Goal: Use online tool/utility: Utilize a website feature to perform a specific function

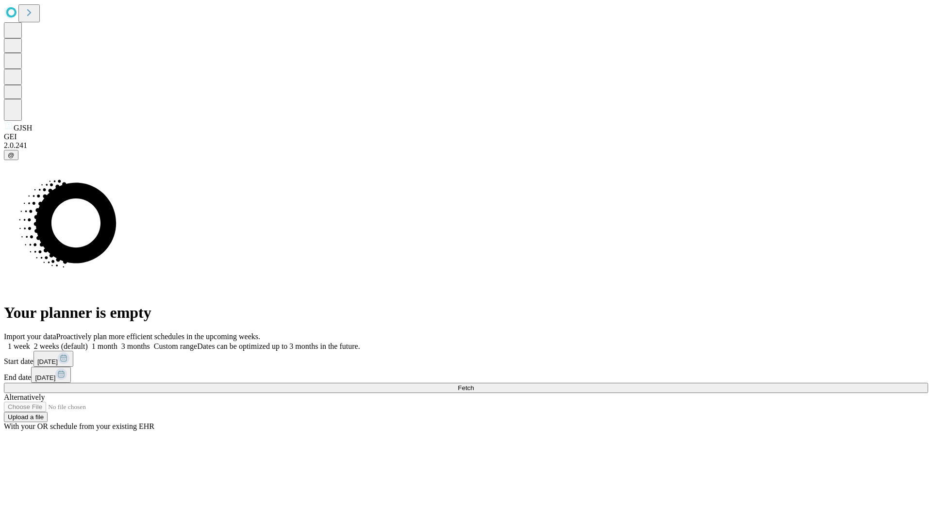
click at [474, 384] on span "Fetch" at bounding box center [466, 387] width 16 height 7
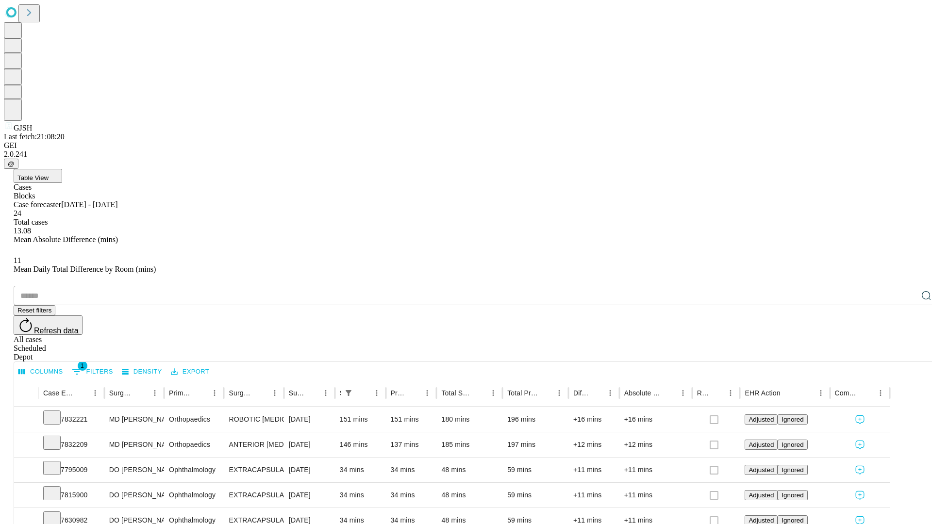
click at [49, 174] on span "Table View" at bounding box center [32, 177] width 31 height 7
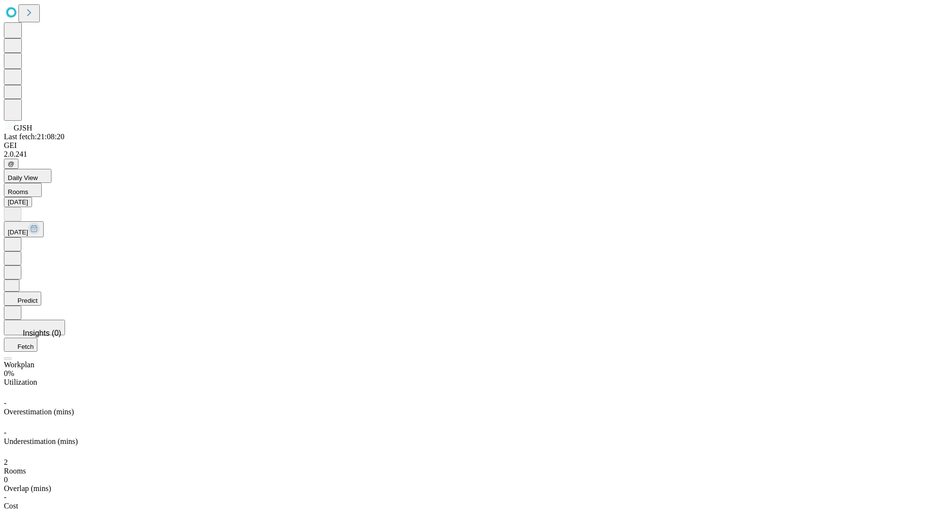
click at [41, 292] on button "Predict" at bounding box center [22, 299] width 37 height 14
